Goal: Find specific page/section

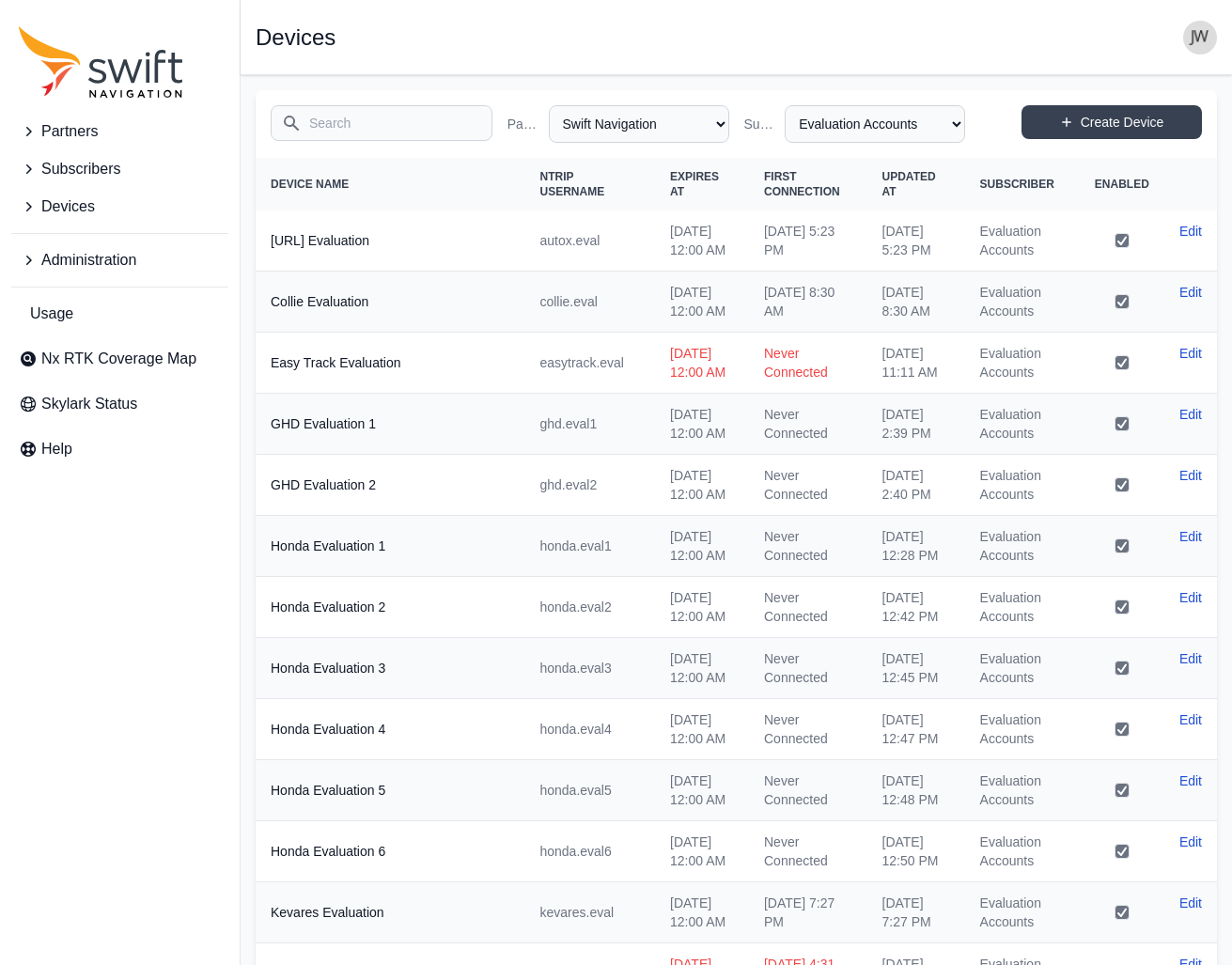
select select "ab3272ce-40d0-4c94-a524-96a758ab755c"
select select "8f022dce-3eb1-4943-ab46-3302f59893f0"
click at [328, 122] on input "Search" at bounding box center [382, 123] width 222 height 36
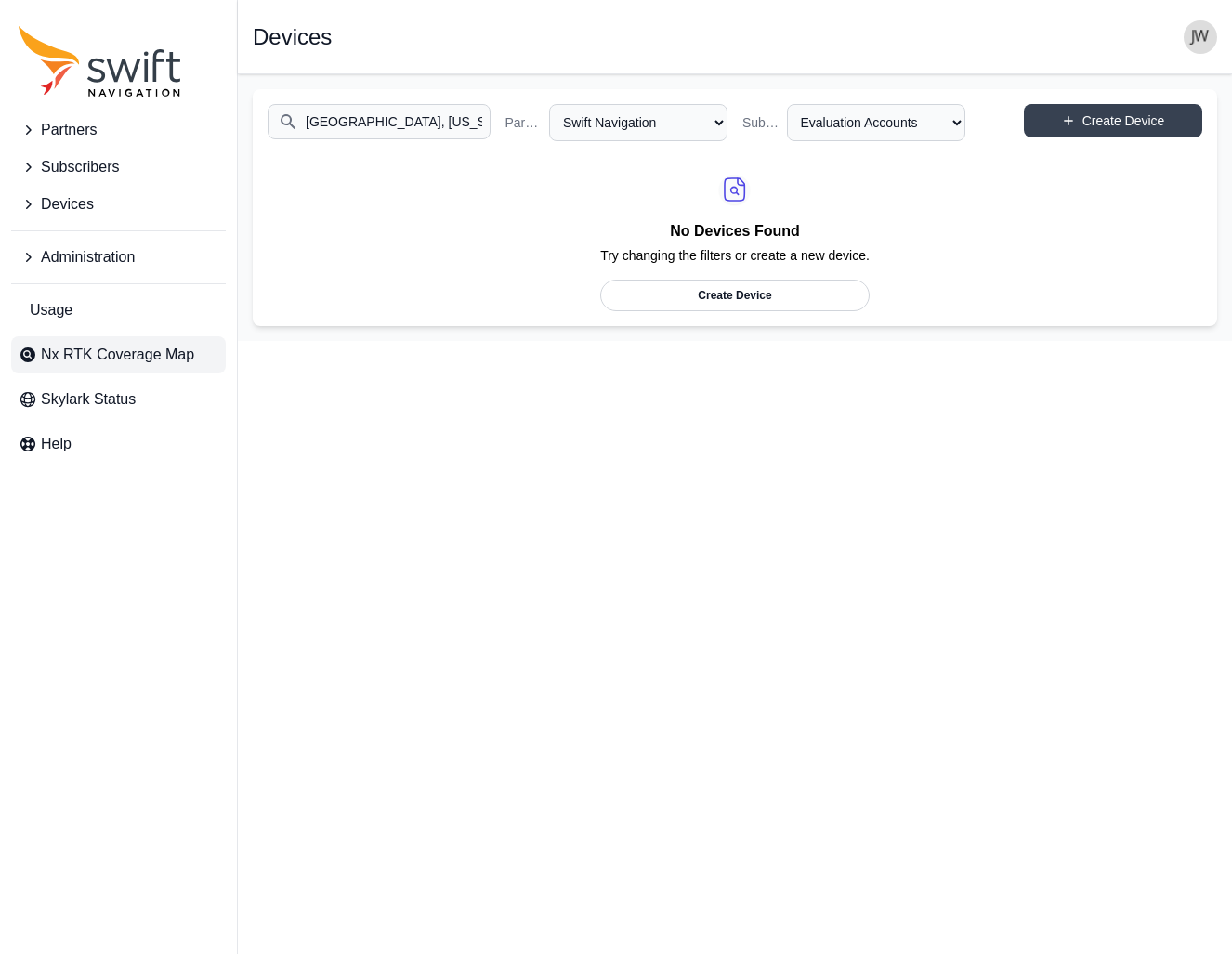
type input "[GEOGRAPHIC_DATA], [US_STATE]"
click at [112, 357] on span "Nx RTK Coverage Map" at bounding box center [117, 354] width 154 height 22
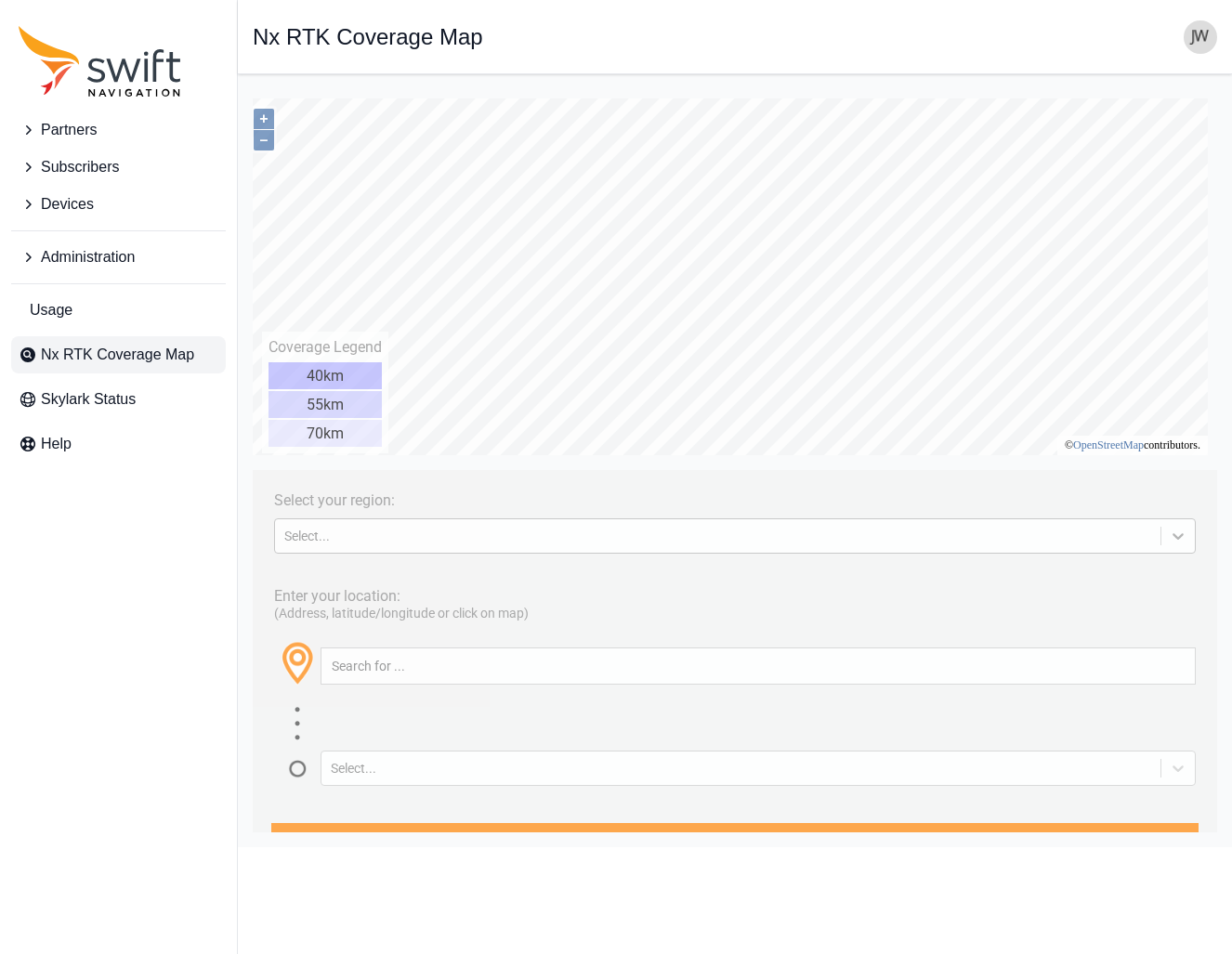
click at [1168, 534] on icon at bounding box center [1177, 535] width 18 height 18
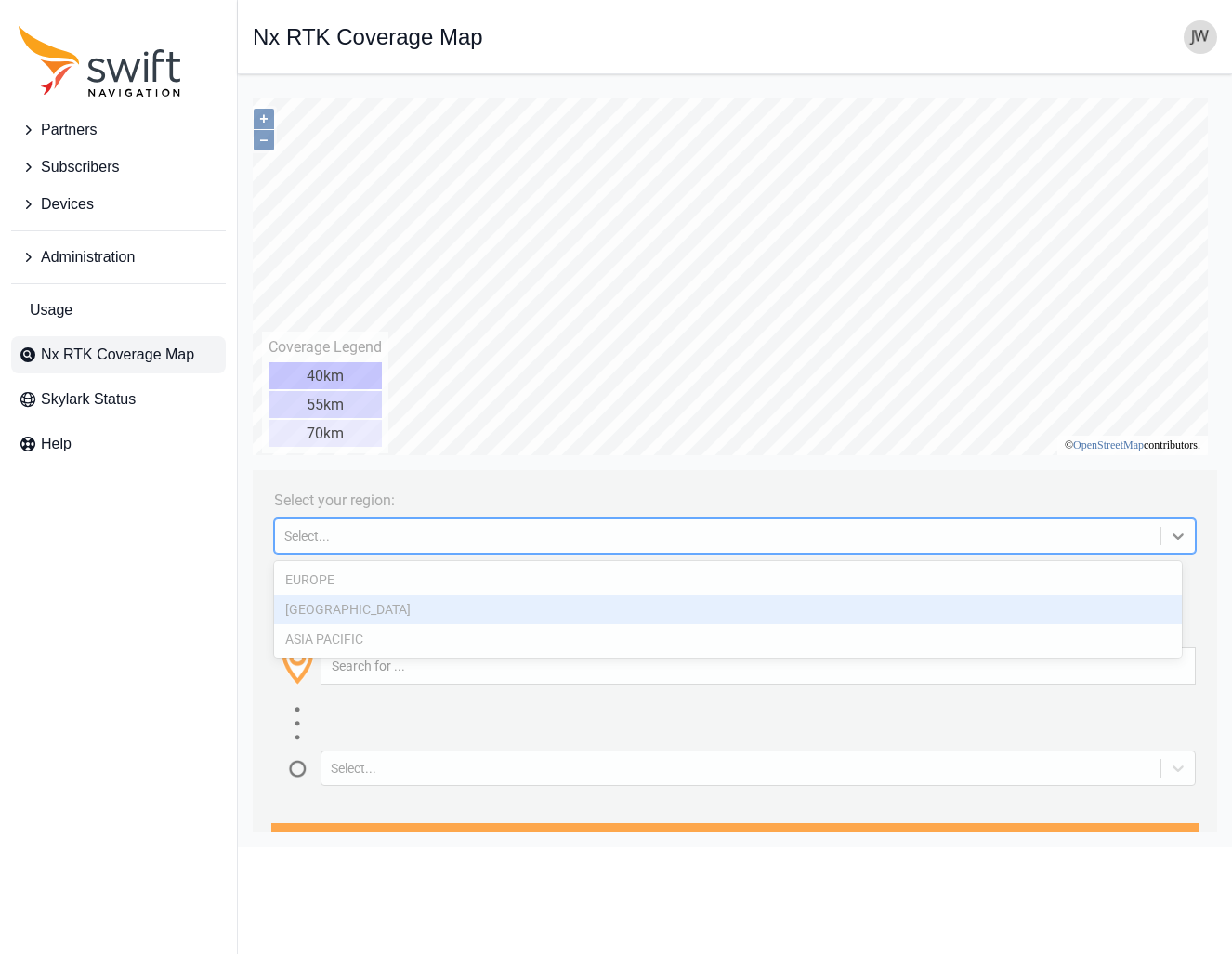
click at [958, 607] on div "[GEOGRAPHIC_DATA]" at bounding box center [728, 609] width 908 height 30
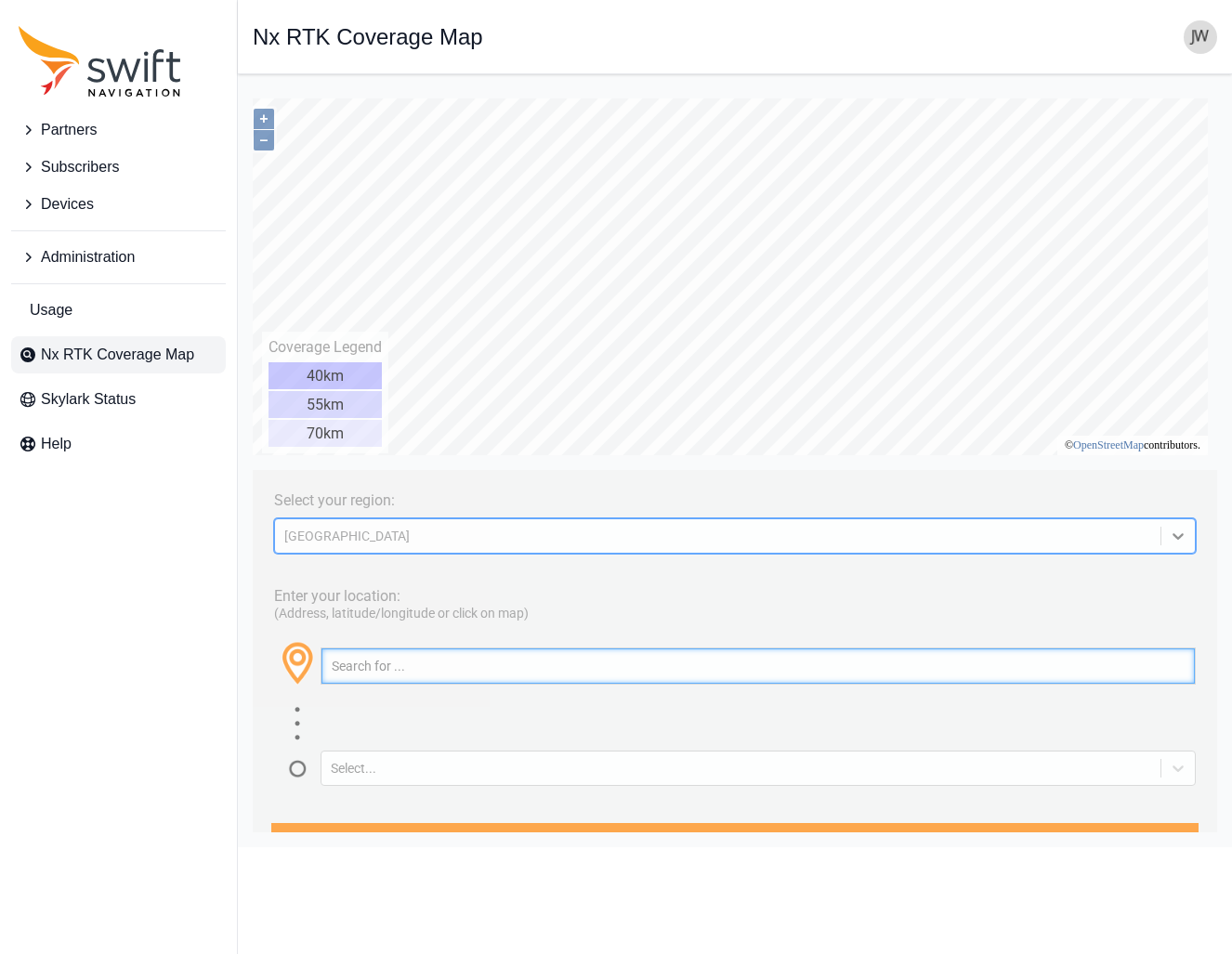
click at [511, 667] on input "text" at bounding box center [758, 666] width 873 height 35
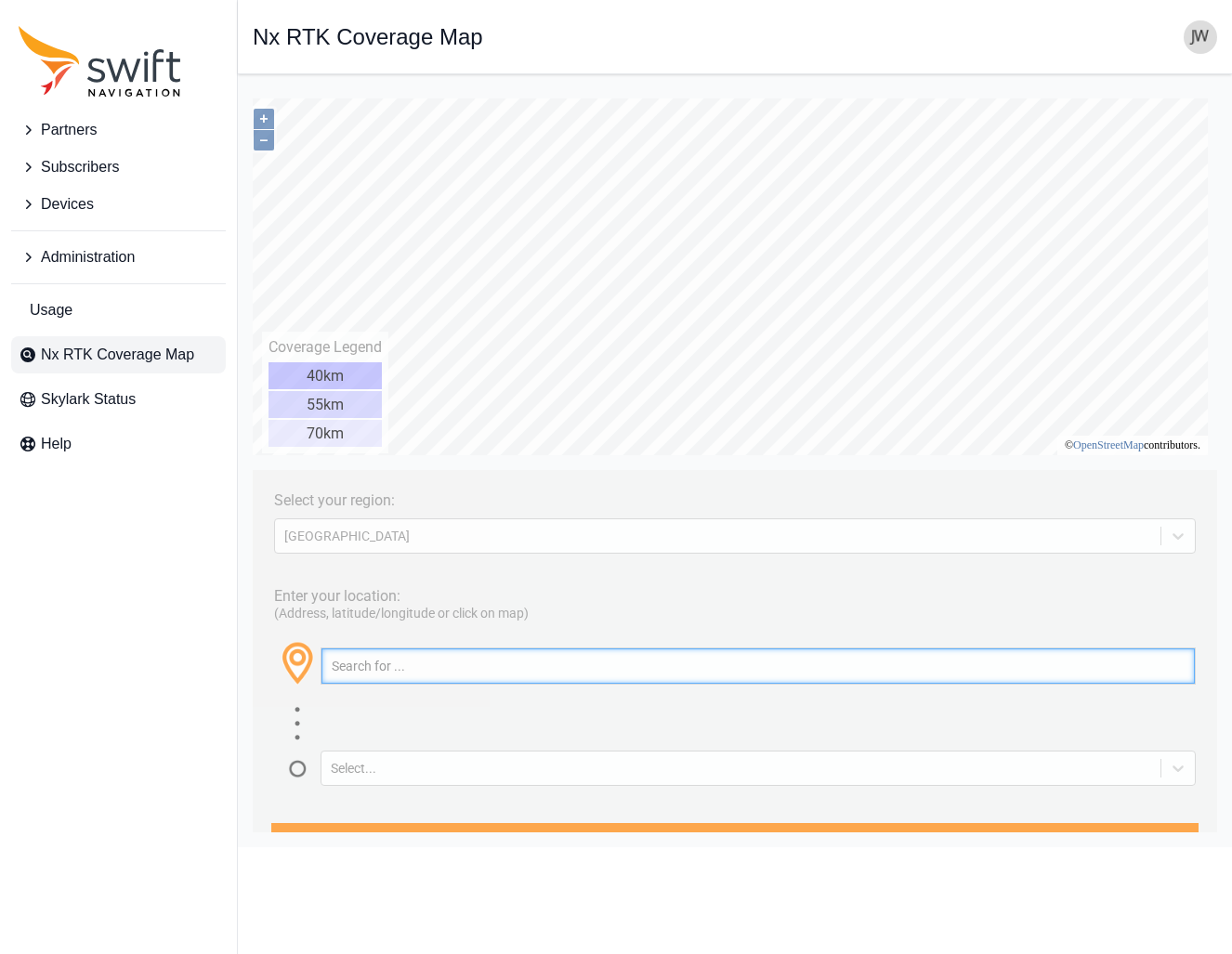
paste input "[GEOGRAPHIC_DATA], [US_STATE]"
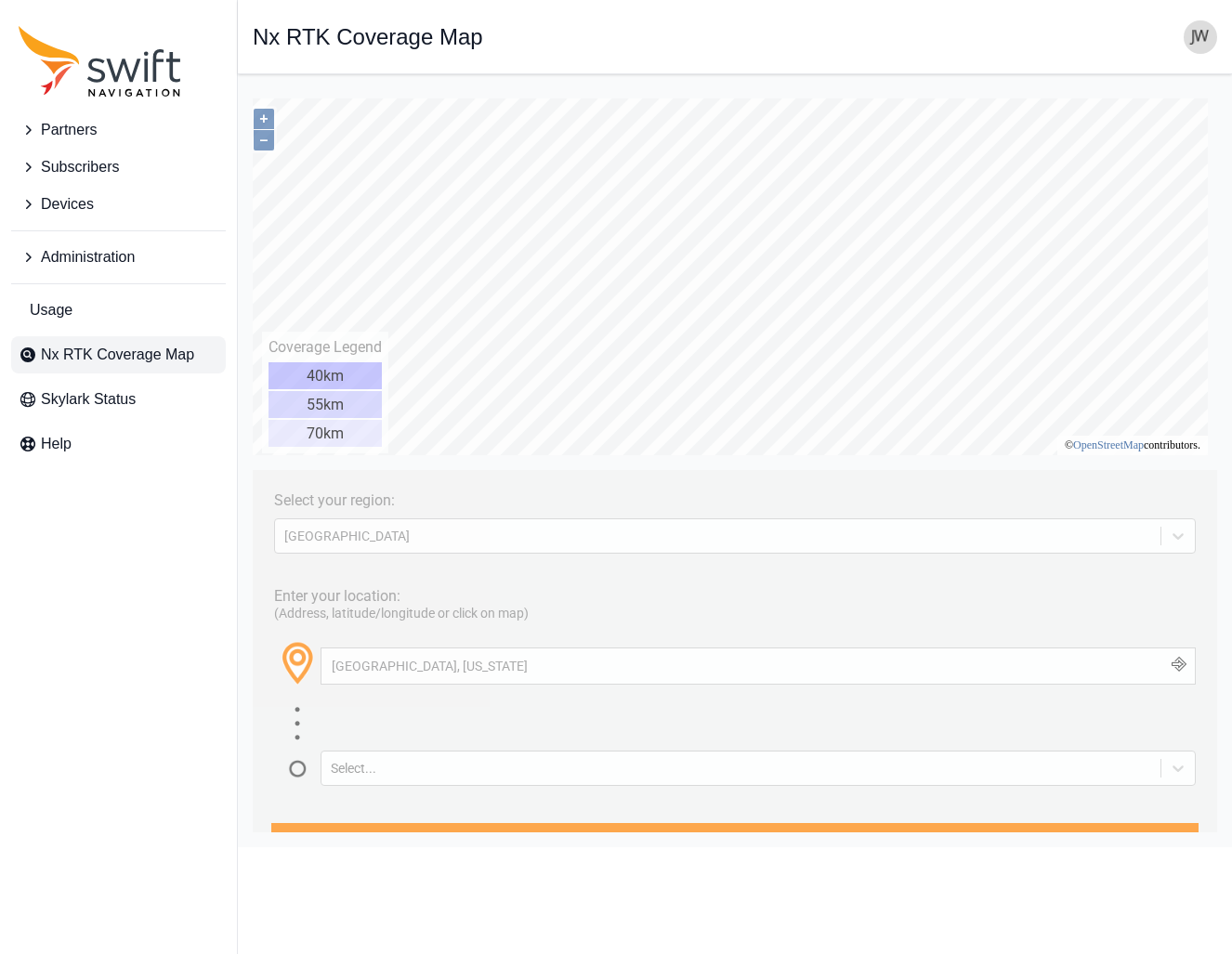
click at [1175, 669] on button "button" at bounding box center [1180, 666] width 31 height 35
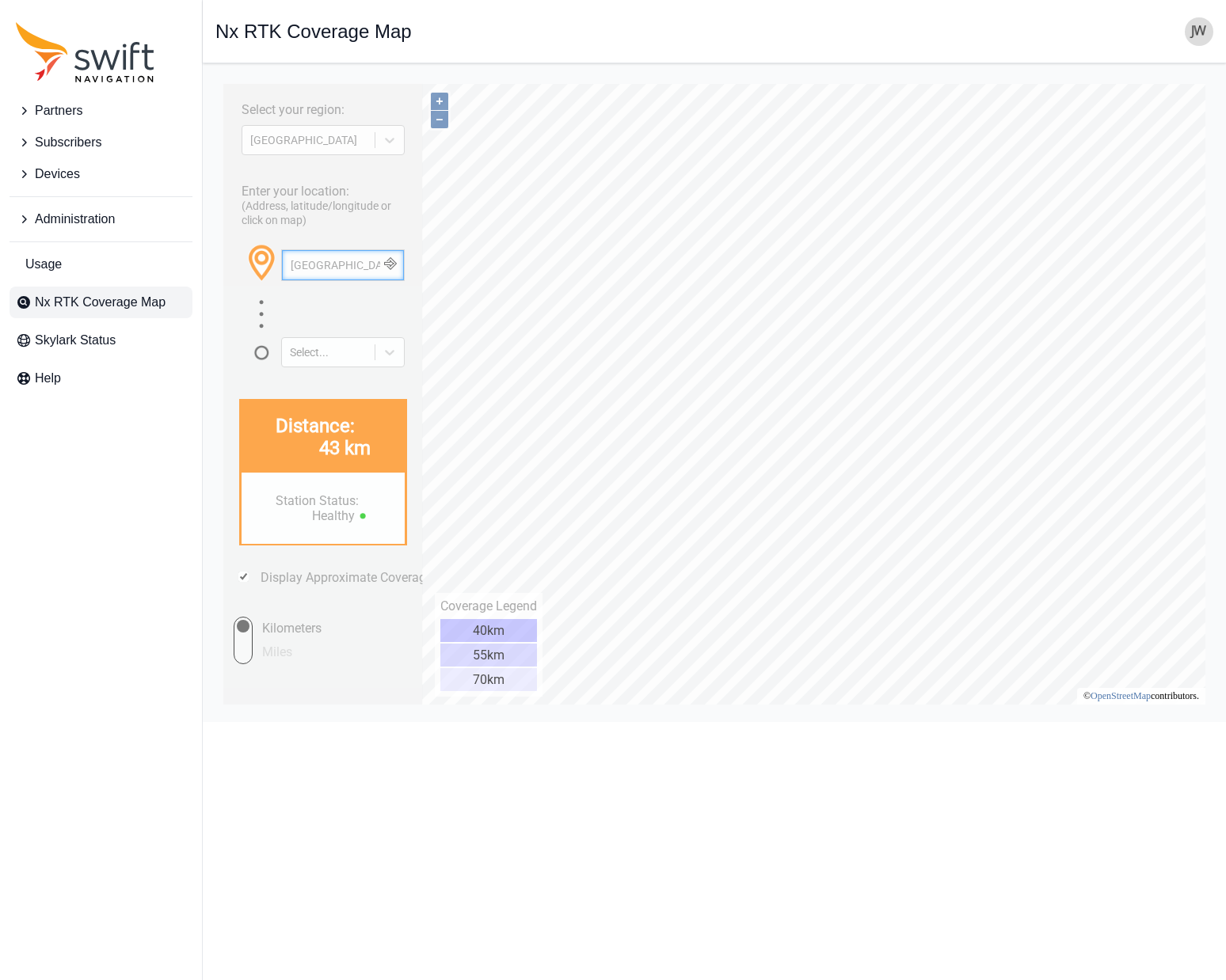
click at [297, 253] on input "[GEOGRAPHIC_DATA], [US_STATE]" at bounding box center [343, 265] width 122 height 30
drag, startPoint x: 291, startPoint y: 265, endPoint x: 247, endPoint y: 262, distance: 44.1
click at [389, 263] on div "[GEOGRAPHIC_DATA], [US_STATE]" at bounding box center [343, 265] width 124 height 32
click at [301, 267] on input "[GEOGRAPHIC_DATA], [US_STATE]" at bounding box center [343, 265] width 122 height 30
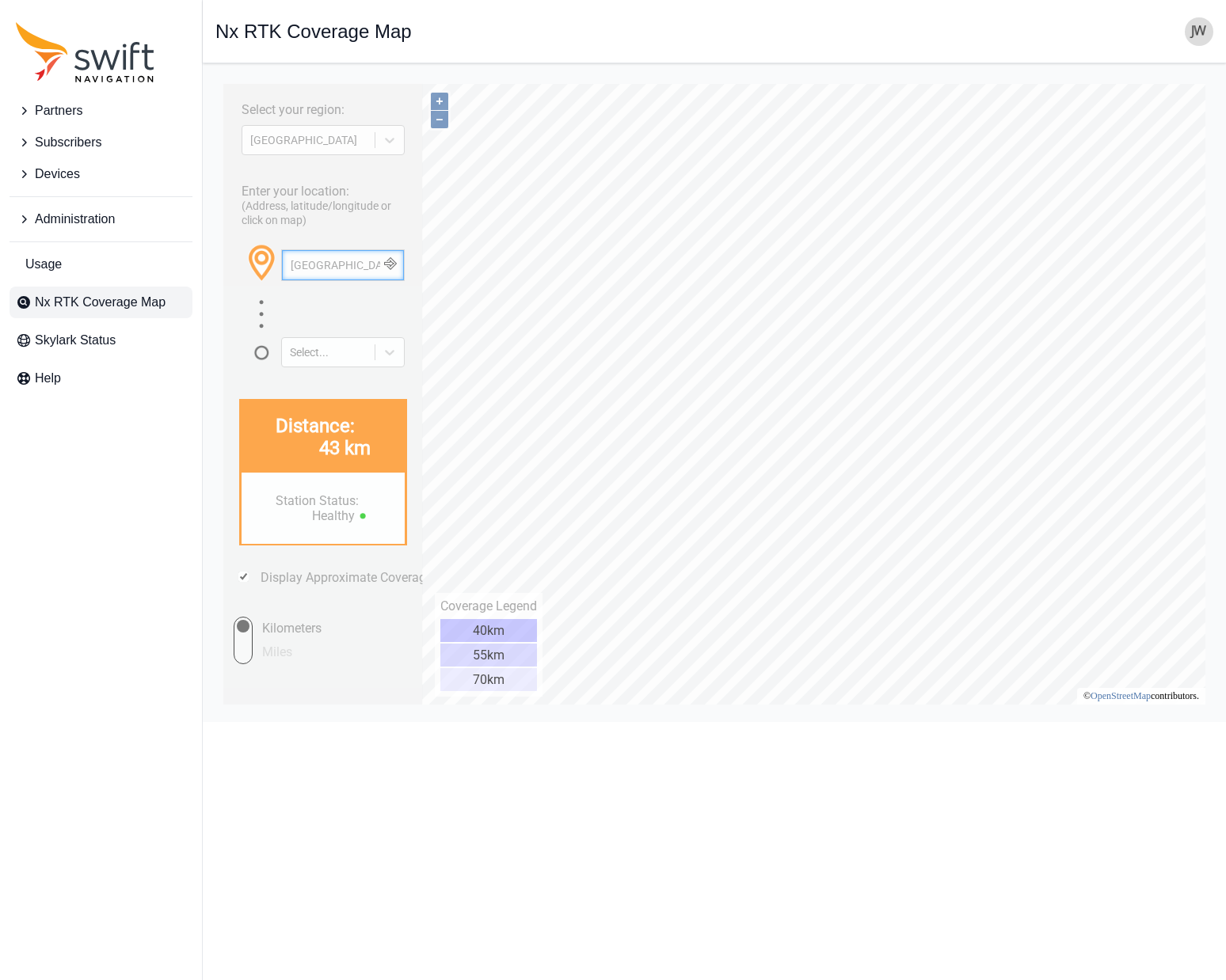
click at [301, 267] on input "[GEOGRAPHIC_DATA], [US_STATE]" at bounding box center [343, 265] width 122 height 30
click at [291, 267] on span at bounding box center [281, 276] width 32 height 30
click at [289, 267] on span at bounding box center [281, 276] width 32 height 30
click at [297, 265] on span at bounding box center [281, 276] width 32 height 30
click at [293, 266] on span at bounding box center [281, 276] width 32 height 30
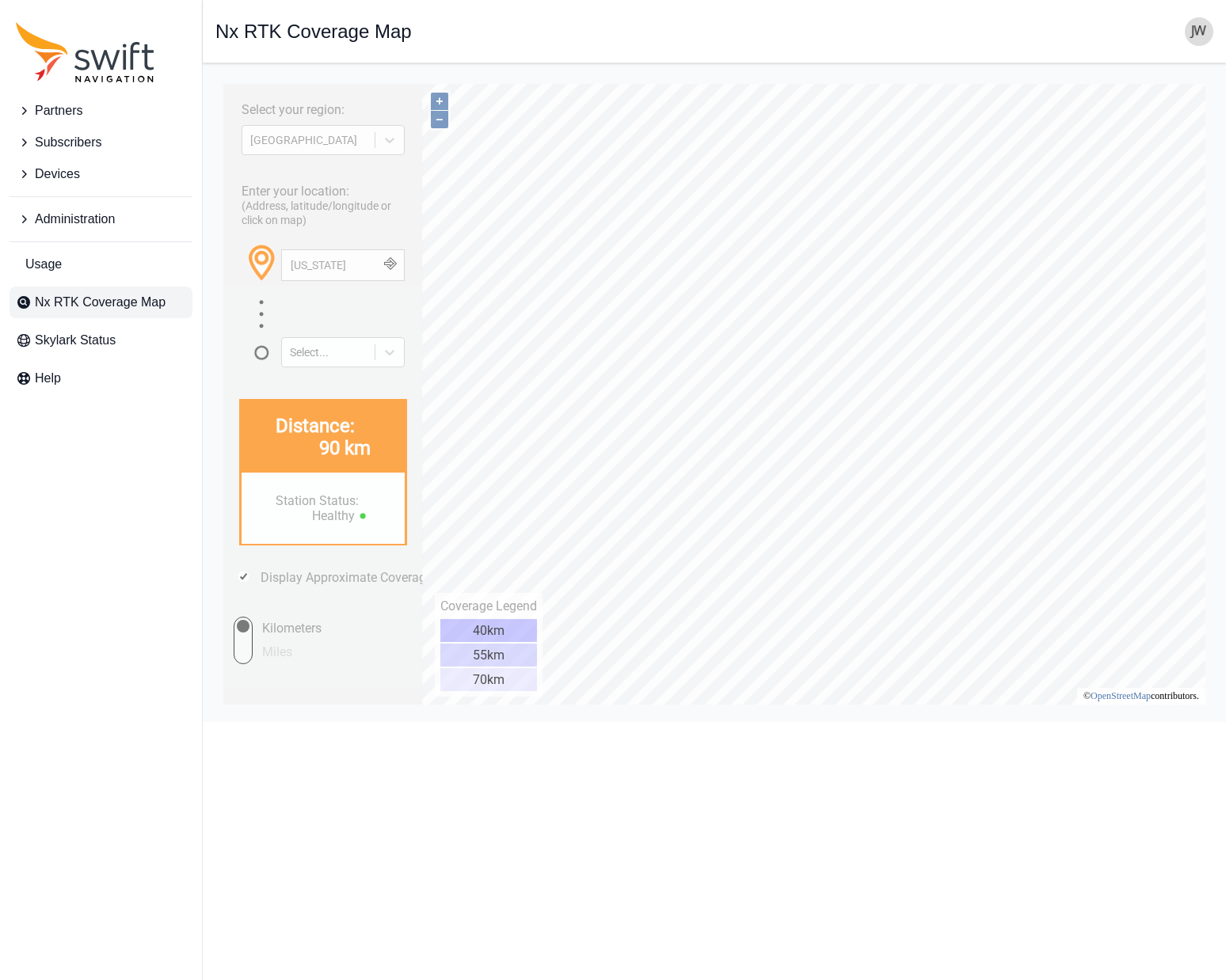
click at [292, 265] on span at bounding box center [281, 276] width 32 height 30
click at [290, 265] on span at bounding box center [281, 276] width 32 height 30
click at [330, 266] on input "[US_STATE]" at bounding box center [343, 265] width 122 height 30
type input "Fargo, [US_STATE]"
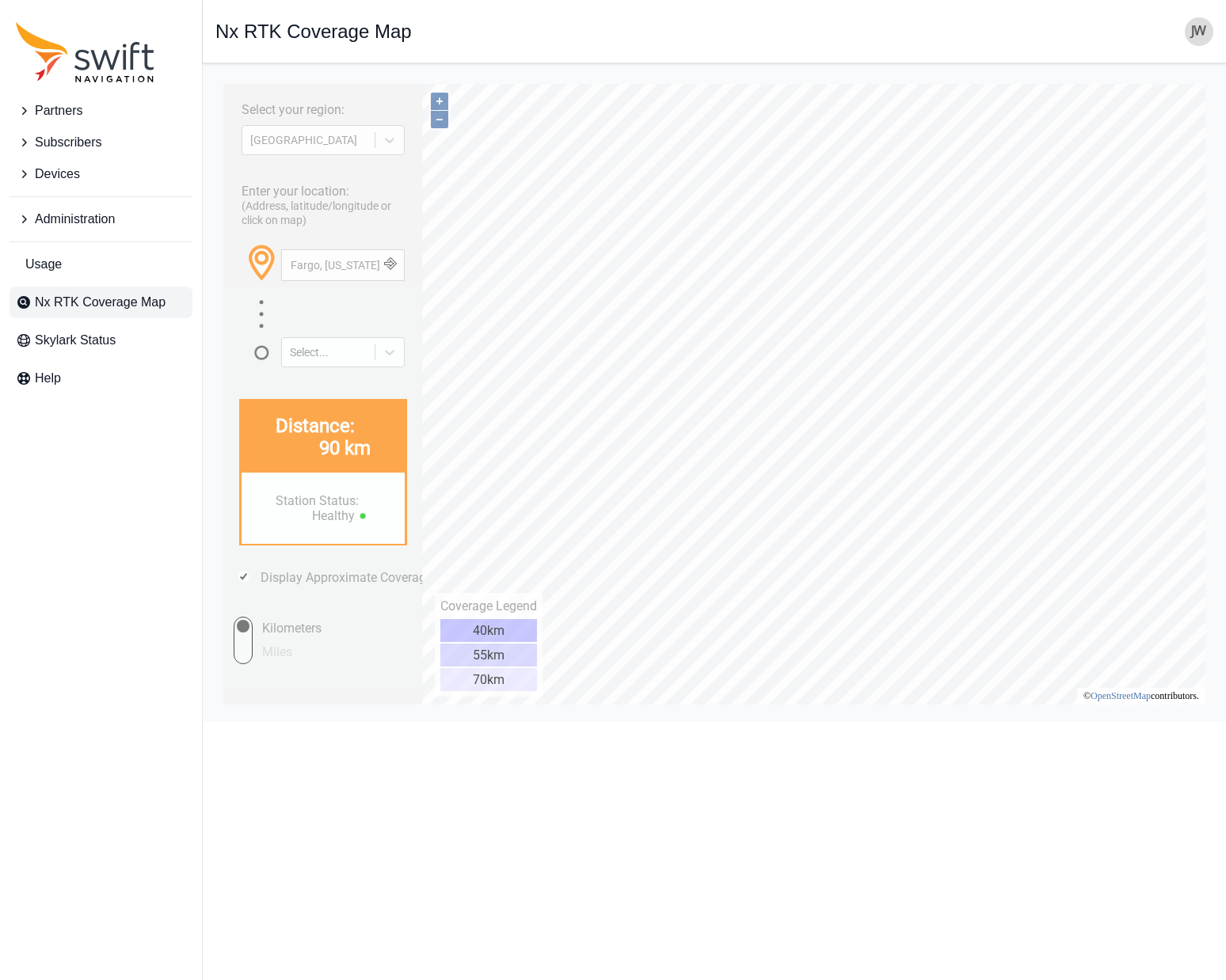
click at [398, 264] on button "button" at bounding box center [391, 265] width 26 height 30
